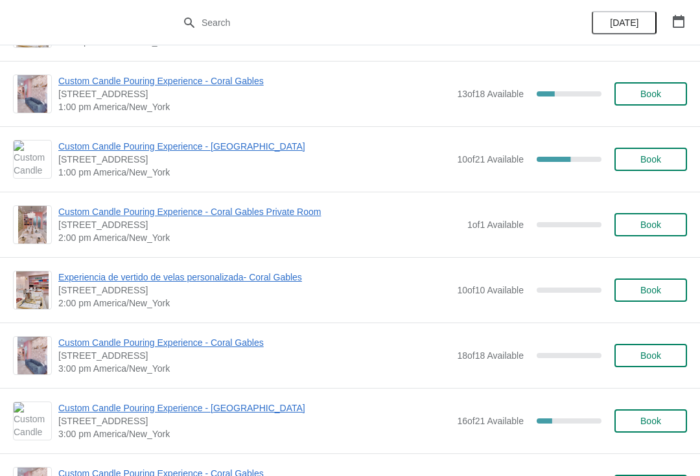
scroll to position [321, 0]
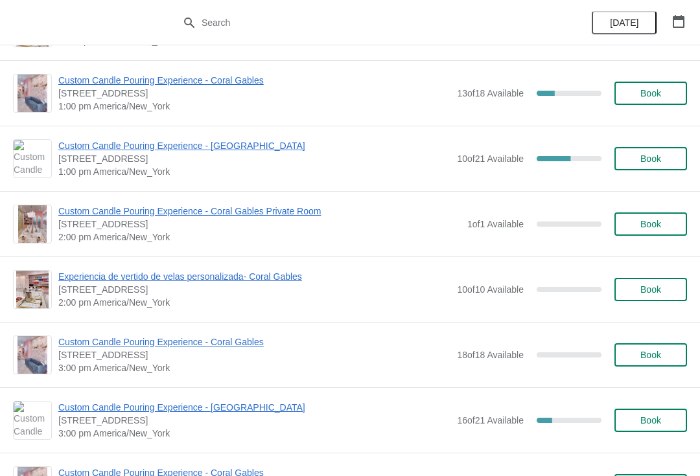
click at [176, 365] on span "3:00 pm America/New_York" at bounding box center [254, 368] width 392 height 13
click at [178, 347] on span "Custom Candle Pouring Experience - Coral Gables" at bounding box center [254, 342] width 392 height 13
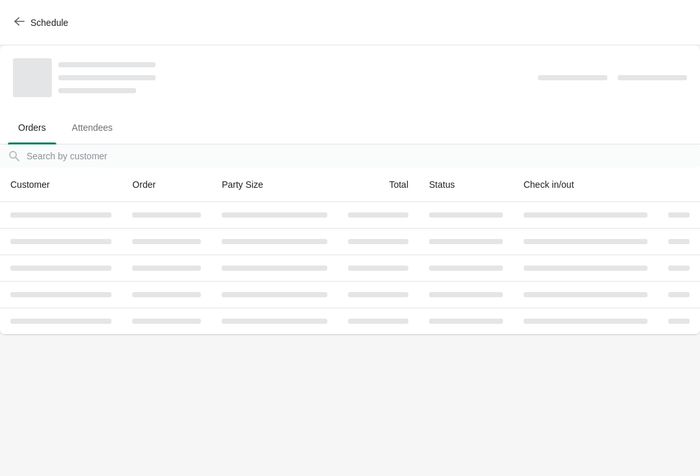
scroll to position [0, 0]
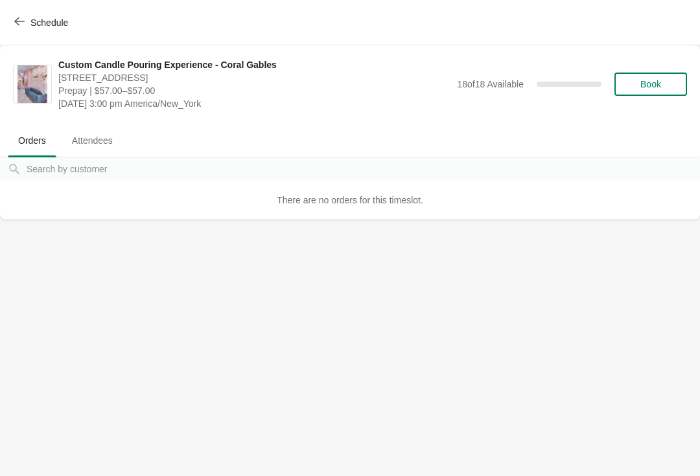
click at [46, 22] on span "Schedule" at bounding box center [49, 22] width 38 height 10
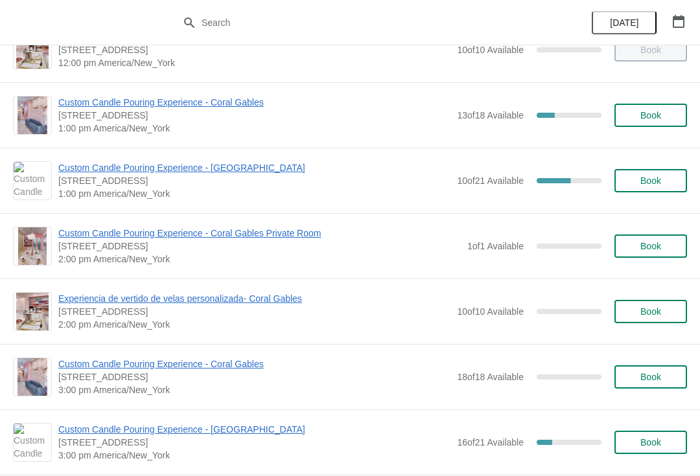
scroll to position [301, 0]
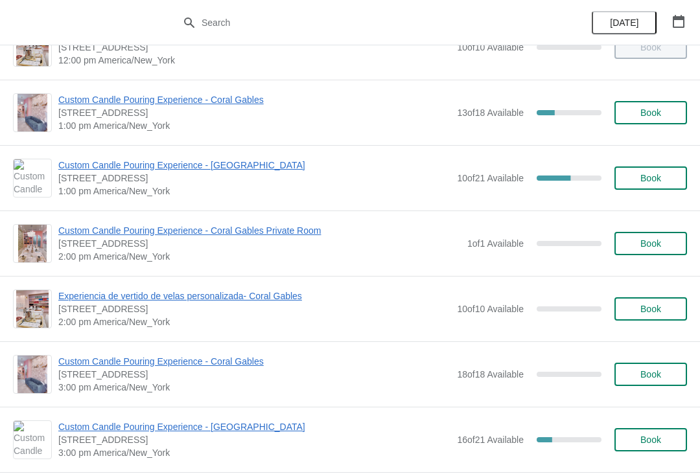
click at [246, 299] on span "Experiencia de vertido de velas personalizada- Coral Gables" at bounding box center [254, 296] width 392 height 13
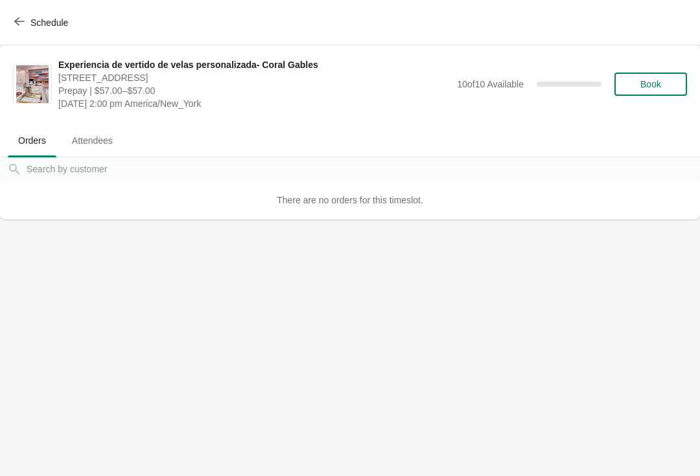
click at [40, 32] on button "Schedule" at bounding box center [42, 22] width 72 height 23
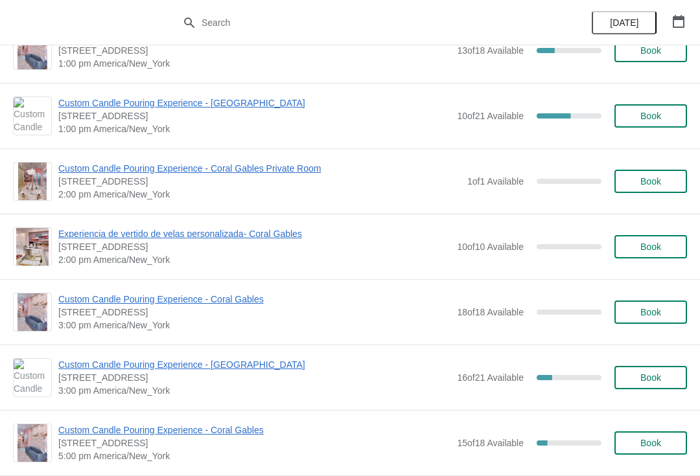
scroll to position [365, 0]
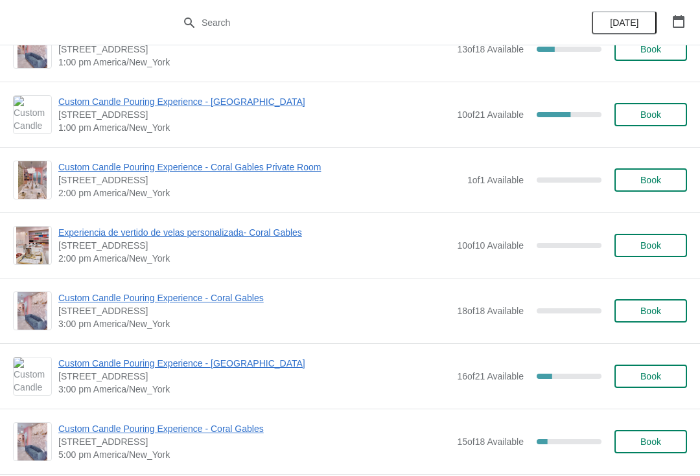
click at [207, 302] on span "Custom Candle Pouring Experience - Coral Gables" at bounding box center [254, 298] width 392 height 13
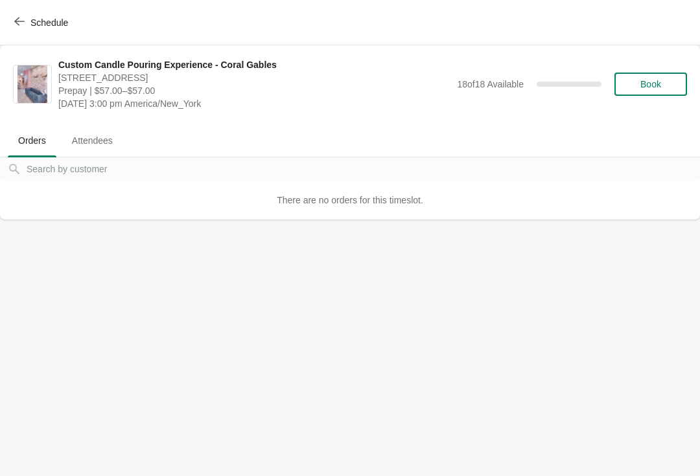
scroll to position [0, 0]
click at [66, 20] on span "Schedule" at bounding box center [49, 22] width 38 height 10
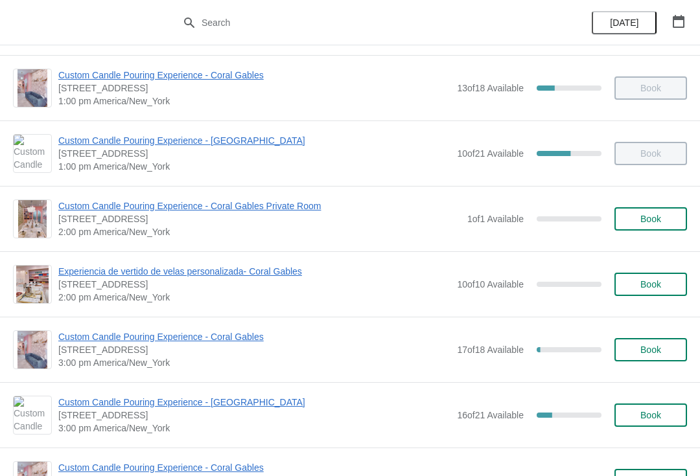
scroll to position [435, 0]
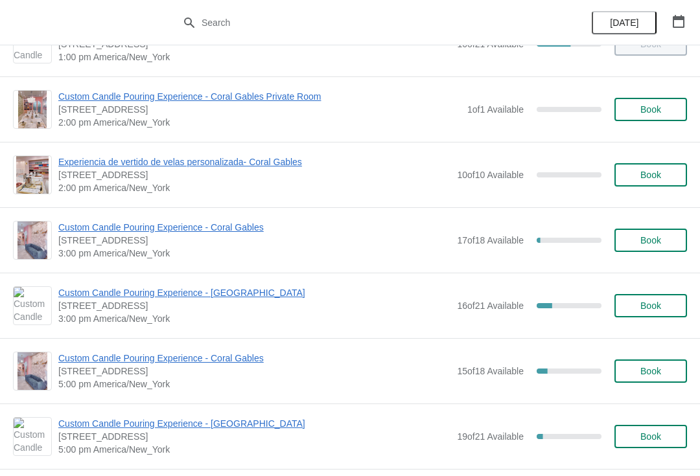
click at [236, 233] on span "Custom Candle Pouring Experience - Coral Gables" at bounding box center [254, 227] width 392 height 13
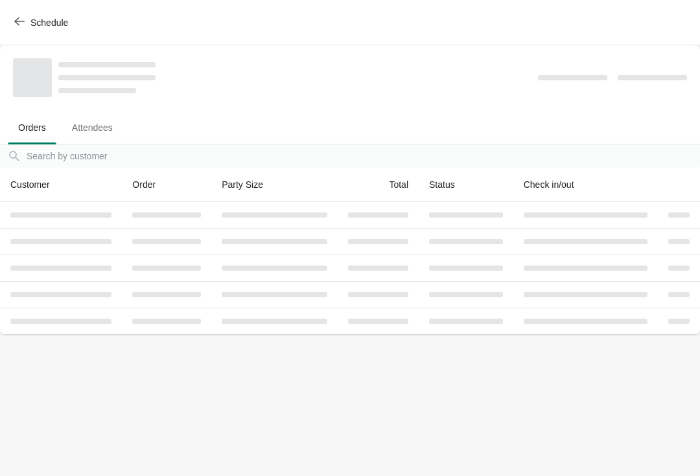
scroll to position [0, 0]
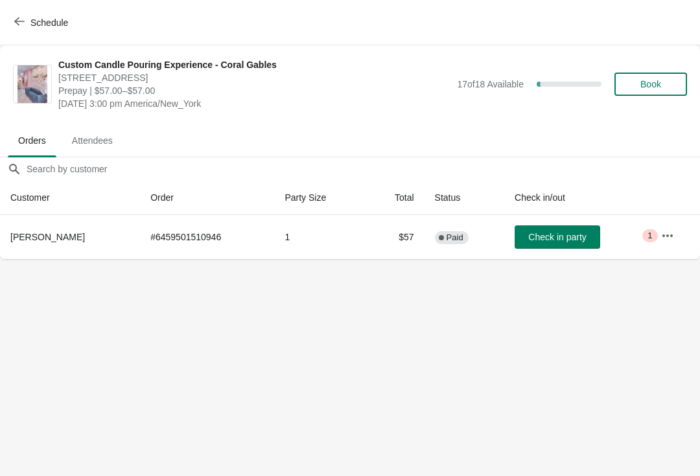
click at [30, 34] on button "Schedule" at bounding box center [42, 22] width 72 height 23
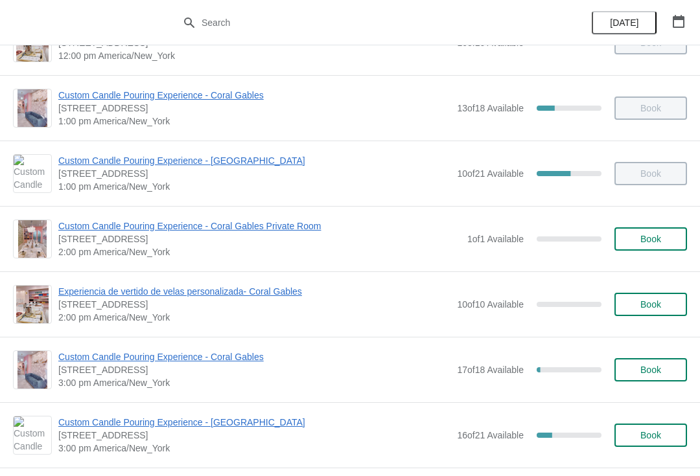
scroll to position [305, 0]
